Goal: Task Accomplishment & Management: Manage account settings

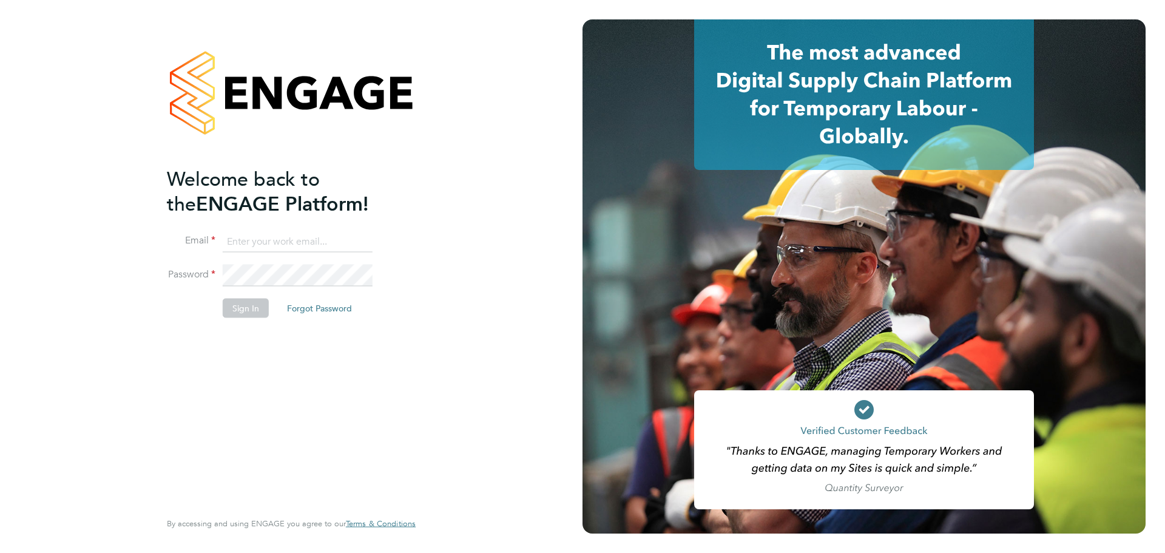
click at [311, 232] on input at bounding box center [298, 242] width 150 height 22
type input "sikander02@live.com"
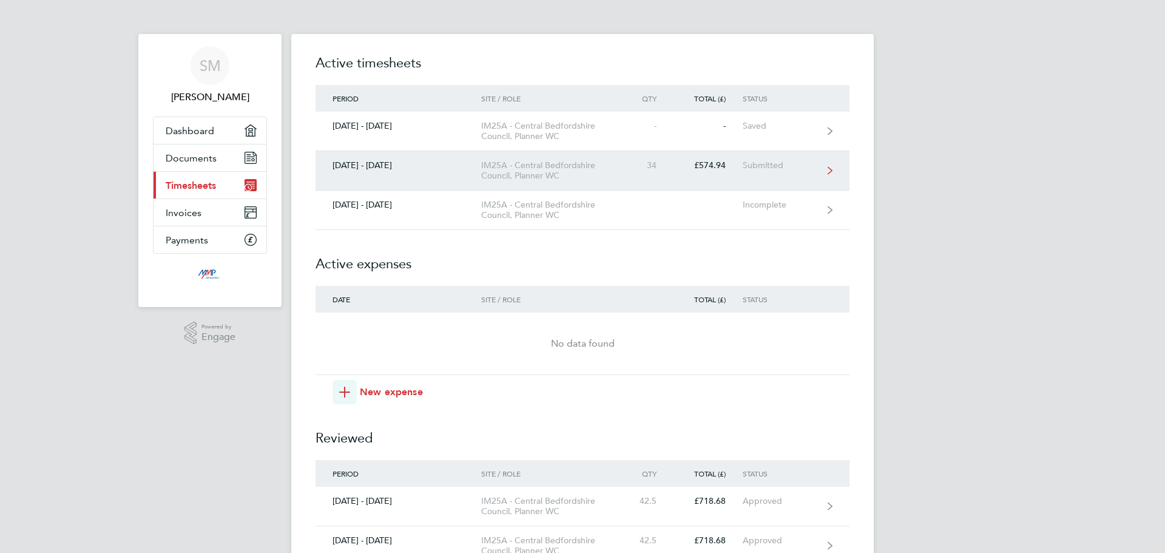
click at [605, 169] on div "IM25A - Central Bedfordshire Council, Planner WC" at bounding box center [550, 170] width 139 height 21
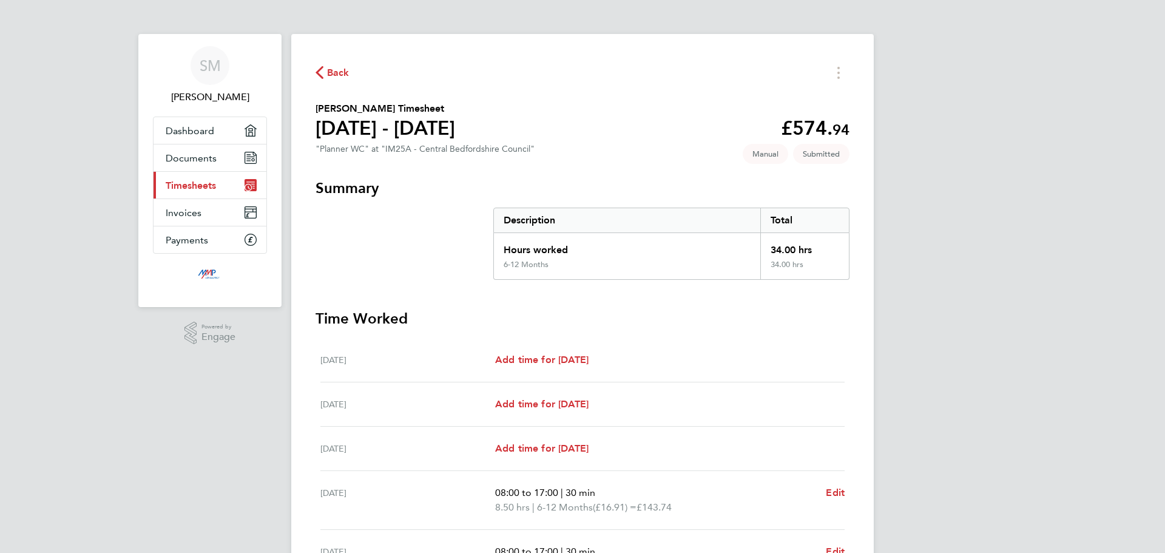
click at [211, 186] on span "Timesheets" at bounding box center [191, 186] width 50 height 12
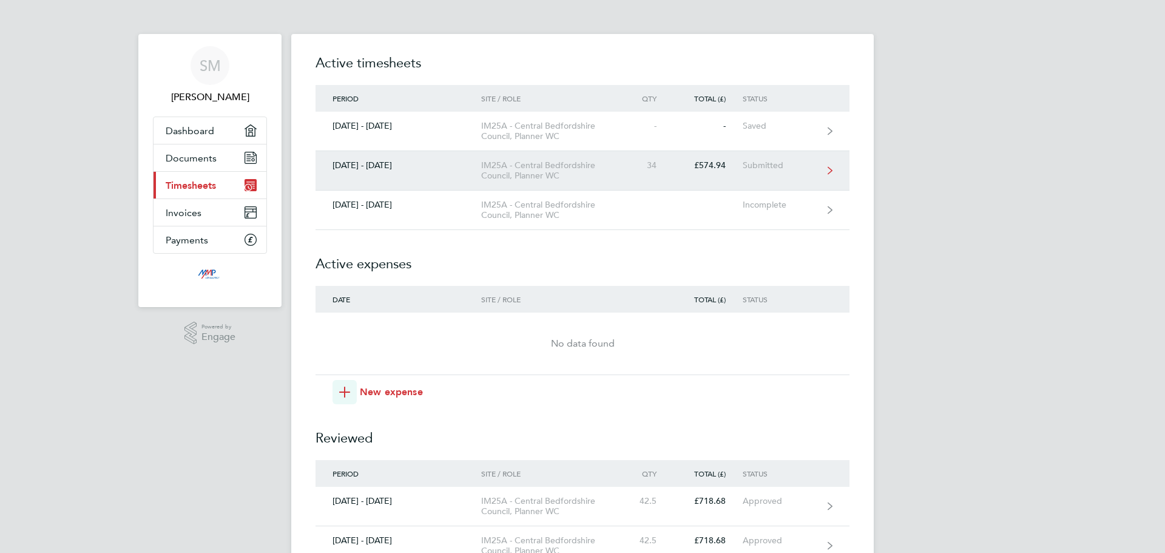
click at [709, 169] on div "£574.94" at bounding box center [708, 165] width 69 height 10
